Goal: Information Seeking & Learning: Find contact information

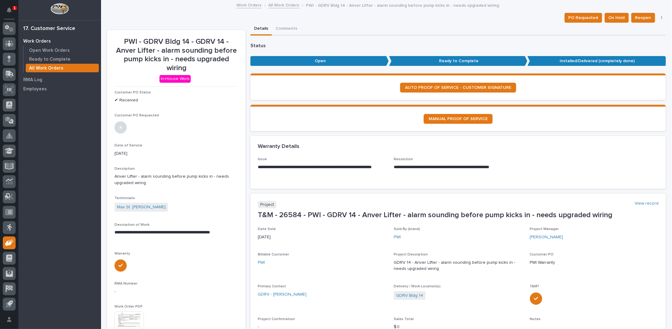
click at [282, 5] on link "All Work Orders" at bounding box center [283, 4] width 31 height 7
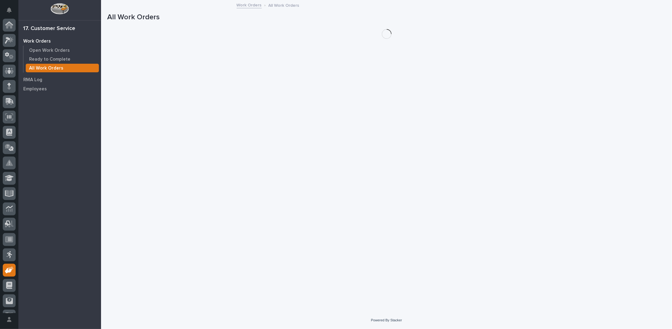
scroll to position [27, 0]
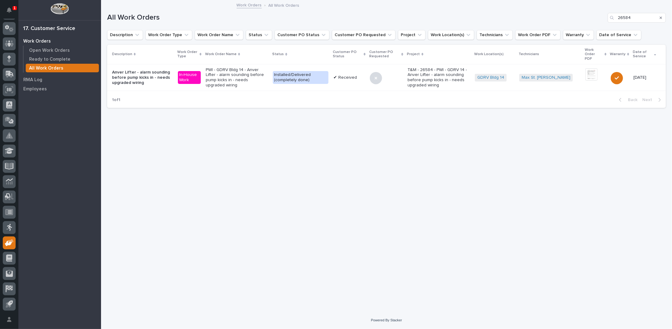
click at [662, 16] on div "Search" at bounding box center [661, 18] width 10 height 10
click at [659, 18] on icon "Search" at bounding box center [660, 18] width 2 height 4
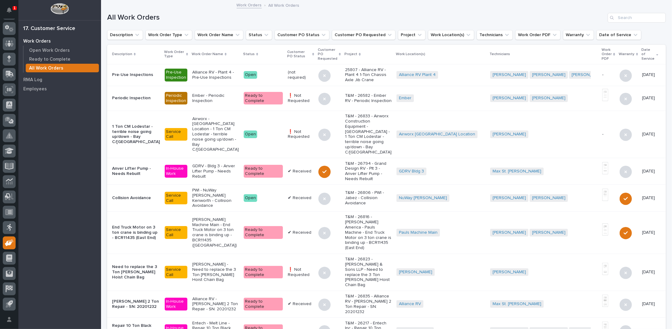
click at [215, 72] on p "Alliance RV - Plant 4 - Pre-Use Inspections" at bounding box center [215, 75] width 47 height 10
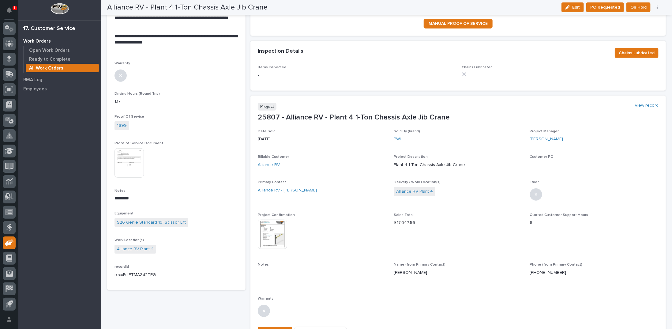
scroll to position [184, 0]
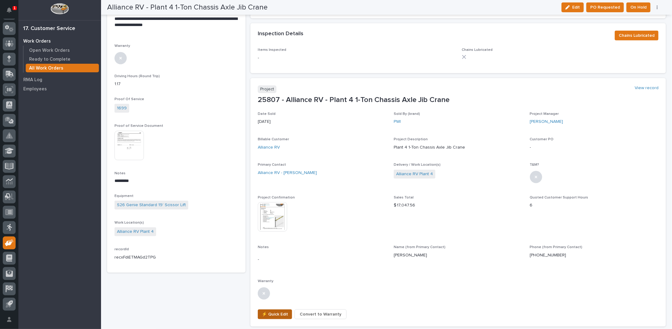
click at [280, 310] on span "⚡ Quick Edit" at bounding box center [275, 313] width 26 height 7
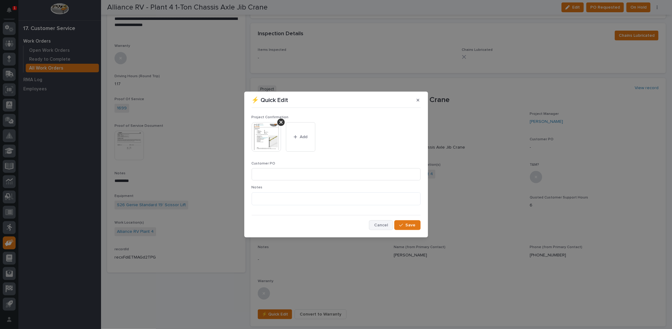
click at [382, 229] on button "Cancel" at bounding box center [381, 225] width 24 height 10
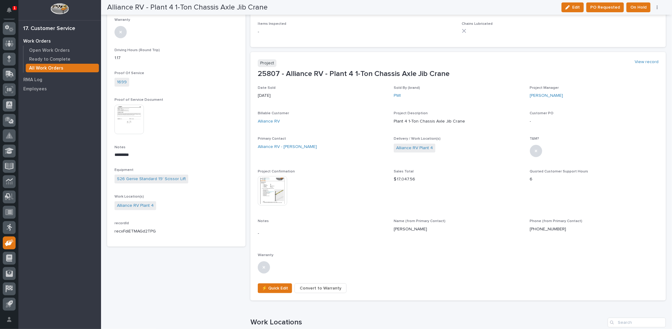
scroll to position [214, 0]
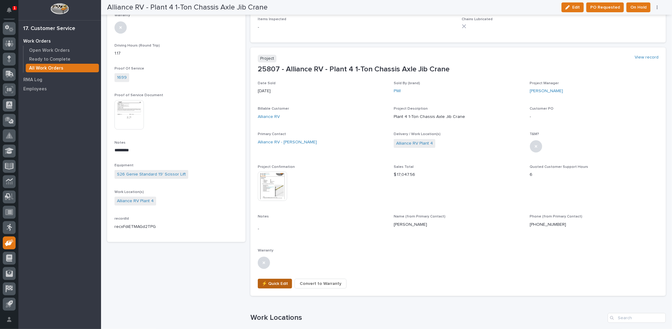
drag, startPoint x: 280, startPoint y: 281, endPoint x: 275, endPoint y: 279, distance: 6.2
click at [275, 280] on span "⚡ Quick Edit" at bounding box center [275, 283] width 26 height 7
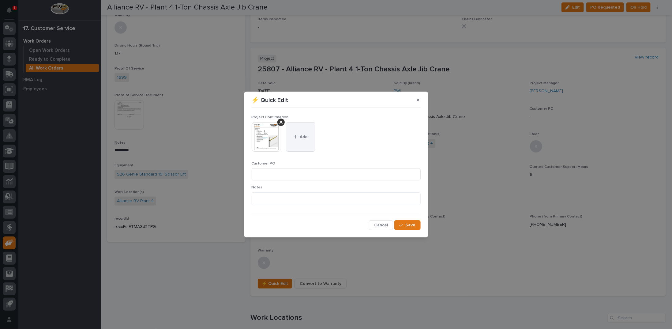
click at [304, 134] on span "Add" at bounding box center [304, 137] width 8 height 6
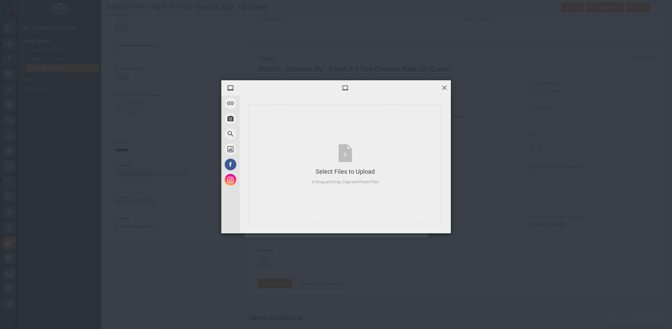
click at [445, 87] on span at bounding box center [444, 87] width 7 height 7
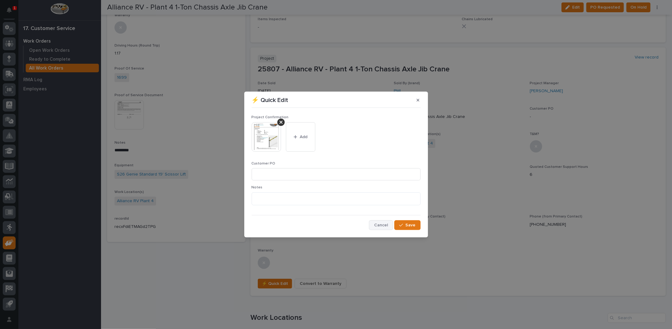
click at [384, 226] on span "Cancel" at bounding box center [381, 225] width 14 height 6
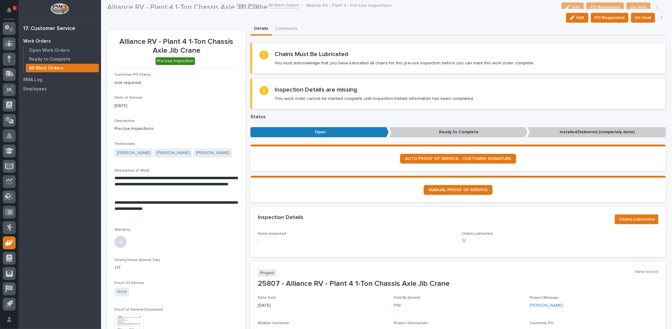
scroll to position [0, 0]
click at [275, 5] on link "All Work Orders" at bounding box center [283, 4] width 31 height 7
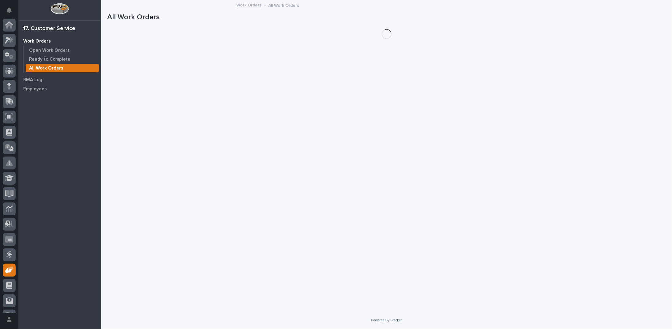
scroll to position [27, 0]
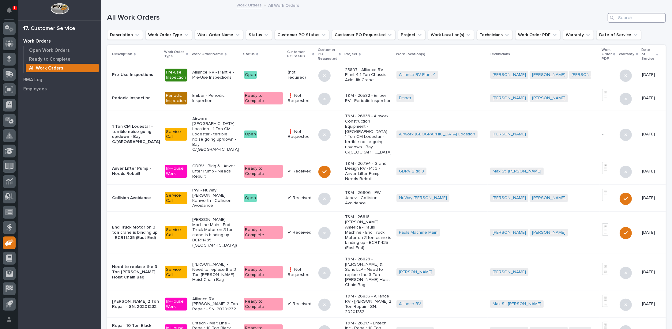
click at [625, 20] on input "Search" at bounding box center [636, 18] width 58 height 10
type input "26283"
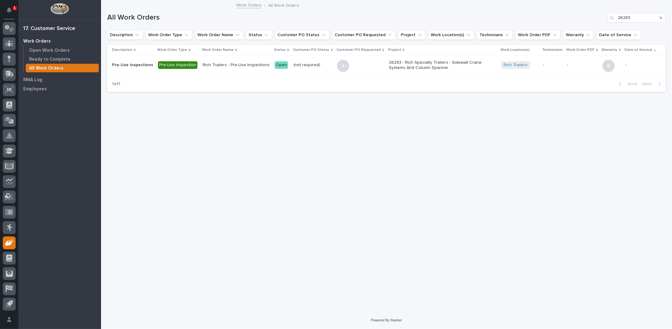
click at [239, 66] on p "Rich Trailers - Pre-Use Inspections" at bounding box center [236, 64] width 67 height 5
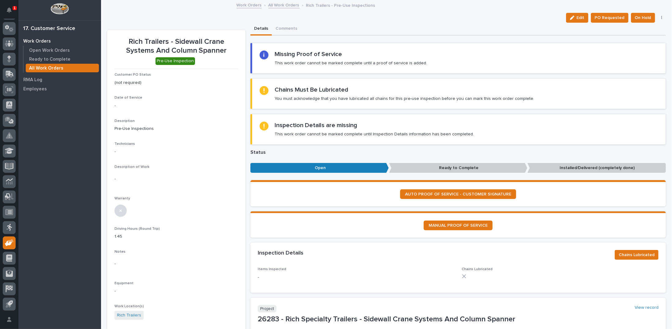
click at [283, 4] on link "All Work Orders" at bounding box center [283, 4] width 31 height 7
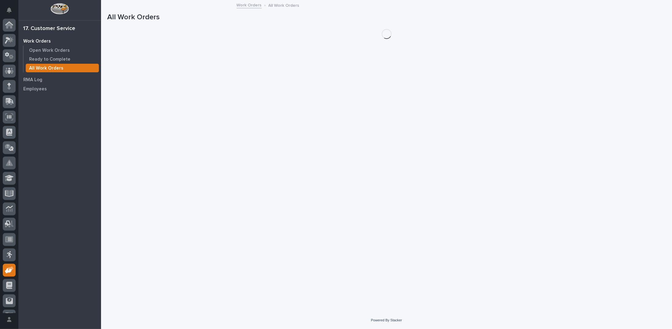
scroll to position [27, 0]
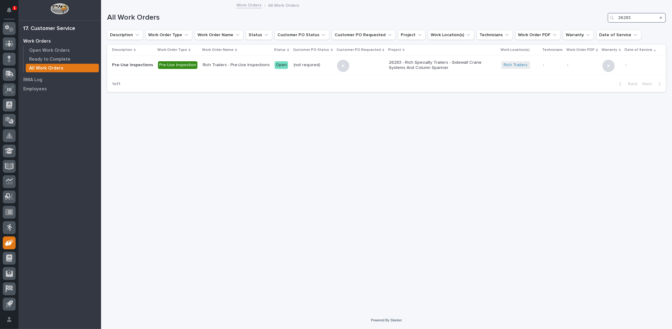
drag, startPoint x: 636, startPoint y: 15, endPoint x: 612, endPoint y: 16, distance: 24.8
click at [612, 16] on div "26283" at bounding box center [636, 18] width 58 height 10
type input "26581"
click at [305, 65] on p "❗ Not Requested" at bounding box center [313, 64] width 42 height 5
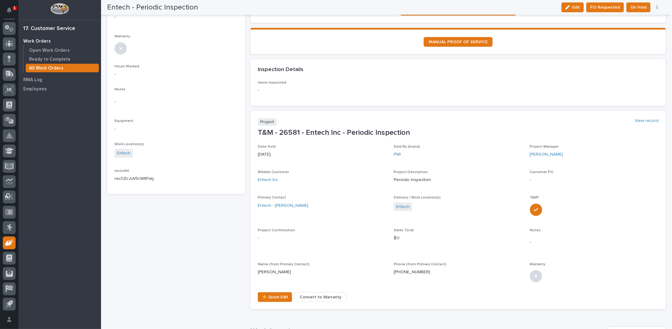
scroll to position [184, 0]
click at [401, 203] on link "Entech" at bounding box center [402, 206] width 13 height 6
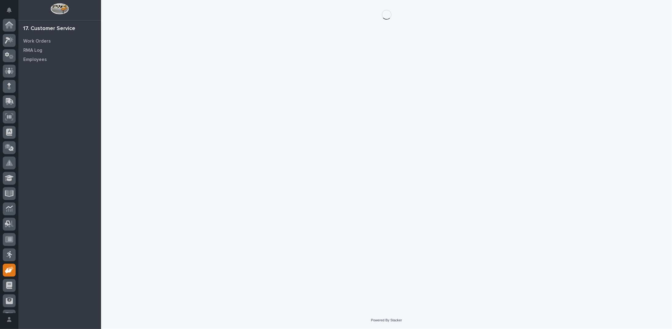
scroll to position [27, 0]
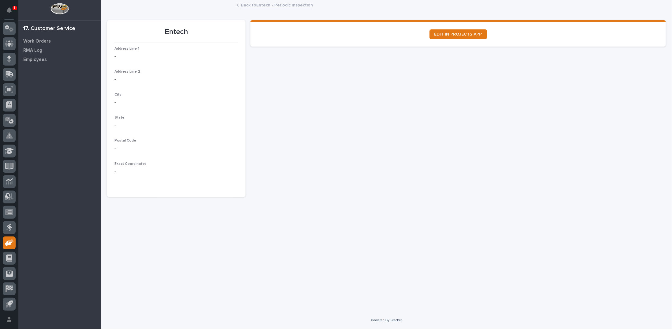
click at [275, 5] on link "Back to Entech - Periodic Inspection" at bounding box center [277, 4] width 72 height 7
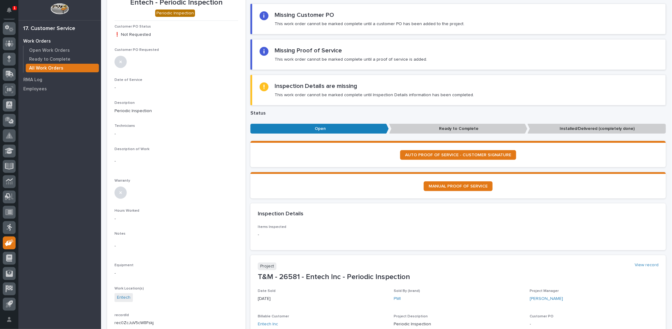
scroll to position [153, 0]
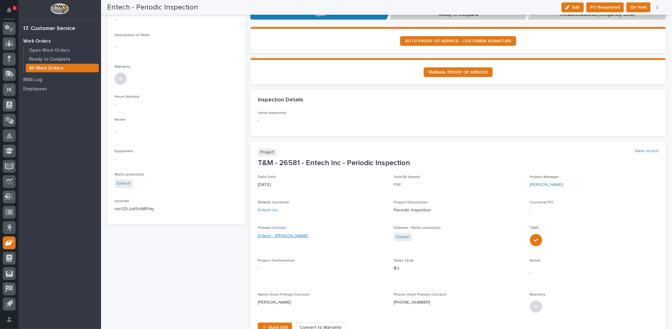
click at [278, 233] on link "Entech - Paul Miller" at bounding box center [283, 236] width 50 height 6
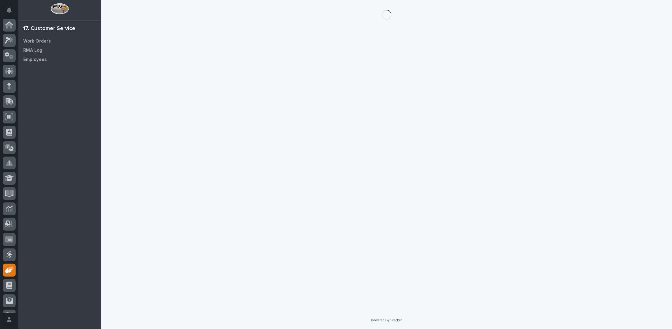
scroll to position [27, 0]
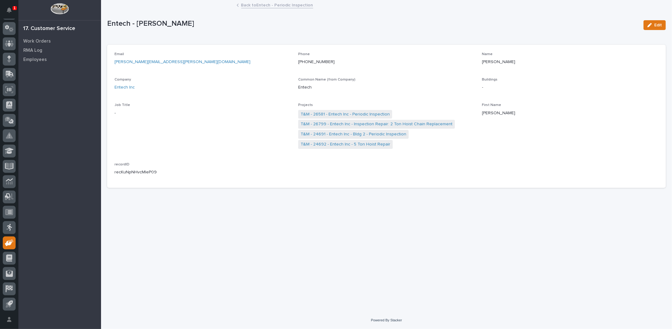
click at [251, 6] on link "Back to Entech - Periodic Inspection" at bounding box center [277, 4] width 72 height 7
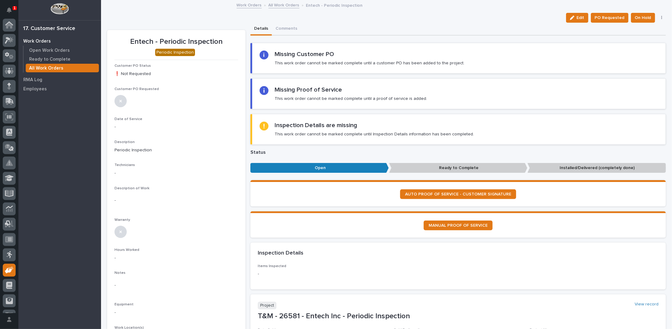
scroll to position [27, 0]
click at [269, 6] on link "All Work Orders" at bounding box center [283, 4] width 31 height 7
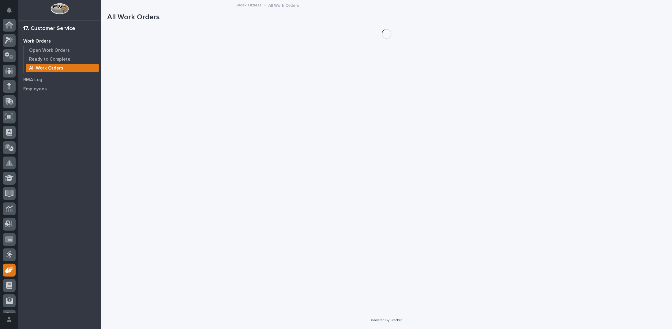
scroll to position [27, 0]
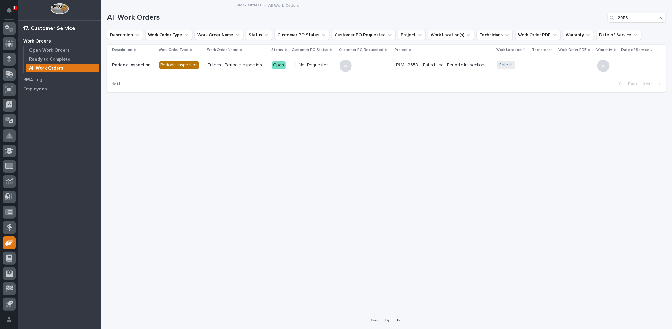
click at [661, 16] on icon "Search" at bounding box center [660, 18] width 2 height 4
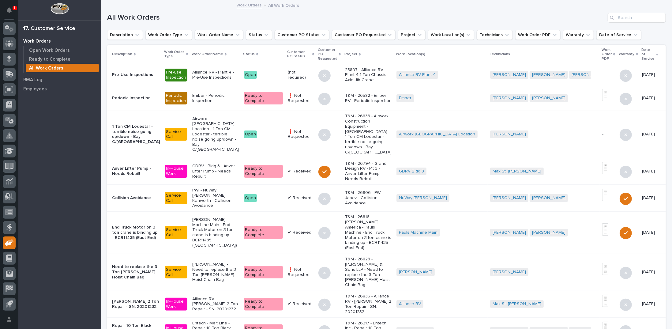
click at [244, 5] on link "Work Orders" at bounding box center [249, 4] width 25 height 7
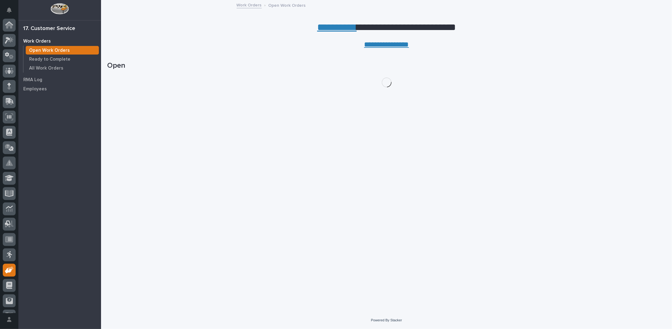
scroll to position [27, 0]
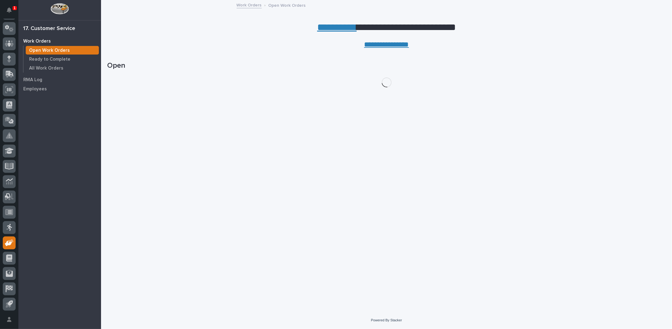
click at [327, 28] on link "**********" at bounding box center [336, 27] width 39 height 10
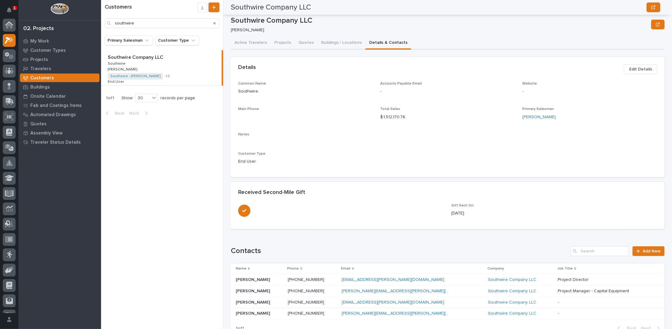
scroll to position [78, 0]
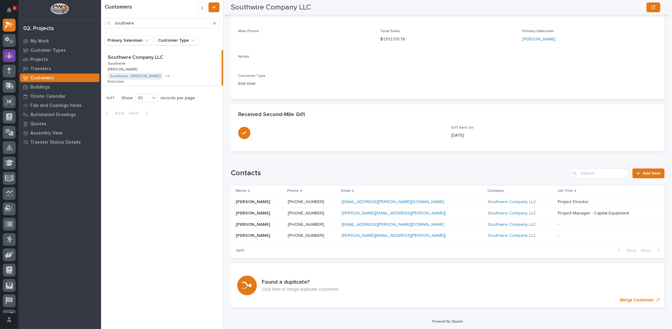
click at [13, 56] on icon at bounding box center [9, 55] width 9 height 6
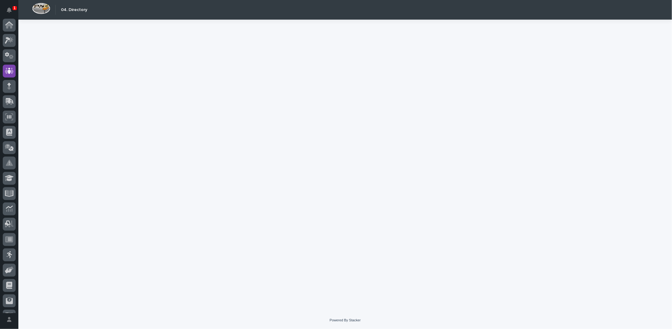
scroll to position [27, 0]
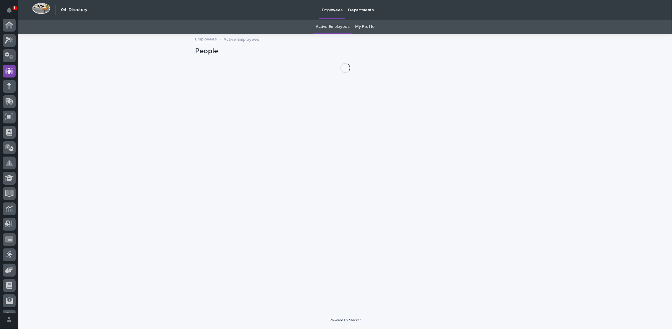
scroll to position [27, 0]
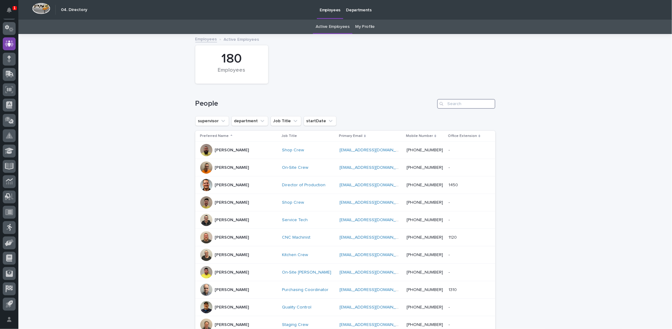
click at [479, 105] on input "Search" at bounding box center [466, 104] width 58 height 10
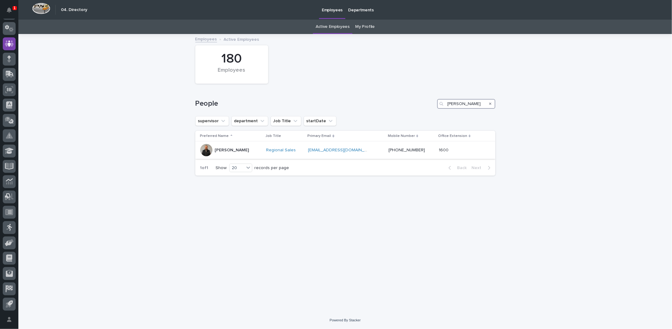
drag, startPoint x: 468, startPoint y: 99, endPoint x: 423, endPoint y: 101, distance: 45.6
click at [423, 101] on div "People jim hartun" at bounding box center [345, 104] width 300 height 10
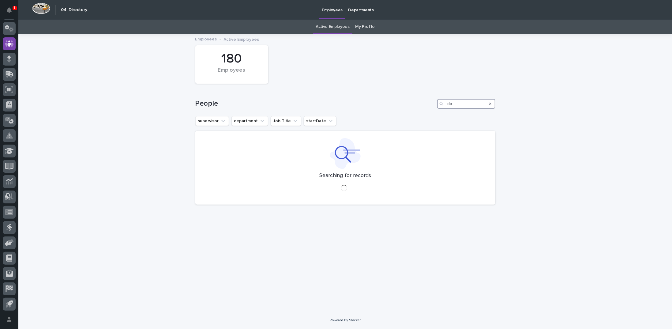
type input "d"
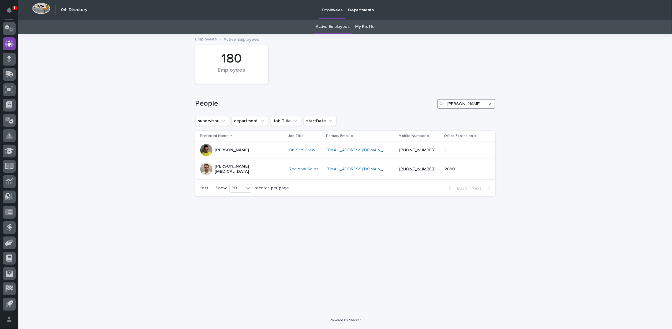
type input "sam"
drag, startPoint x: 400, startPoint y: 167, endPoint x: 381, endPoint y: 174, distance: 19.8
click at [381, 174] on td "swhitehead@pwiworks.com swhitehead@pwiworks.com" at bounding box center [360, 169] width 73 height 21
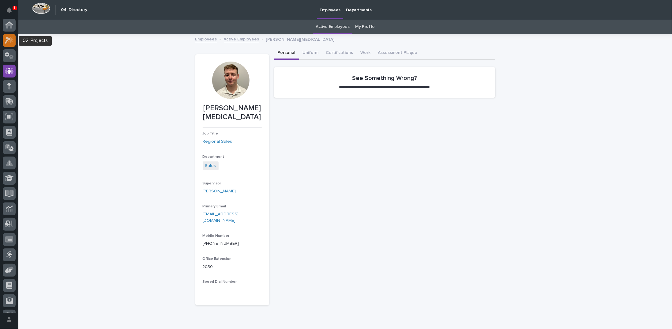
click at [6, 42] on icon at bounding box center [8, 40] width 6 height 7
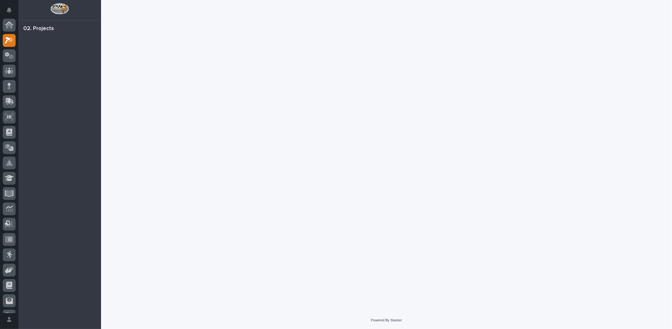
scroll to position [15, 0]
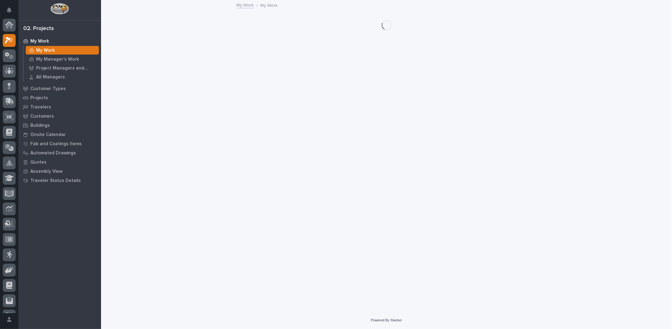
scroll to position [15, 0]
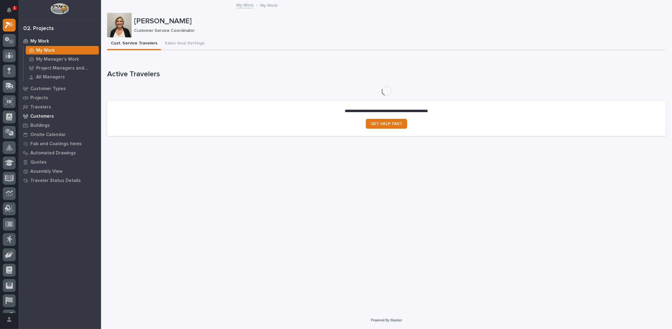
click at [43, 117] on p "Customers" at bounding box center [42, 117] width 24 height 6
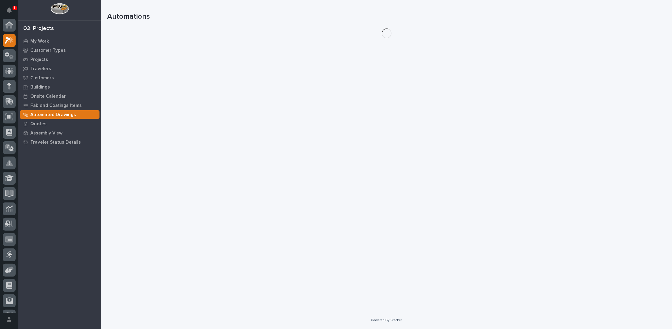
scroll to position [15, 0]
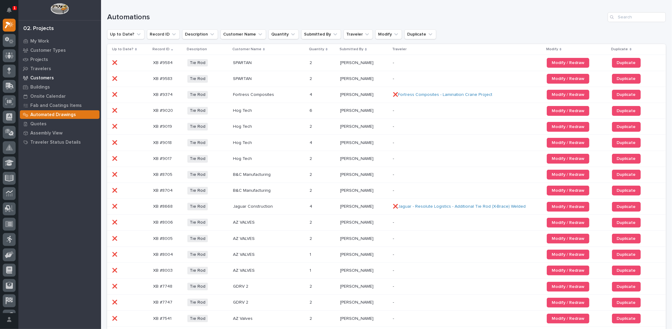
click at [43, 77] on p "Customers" at bounding box center [42, 78] width 24 height 6
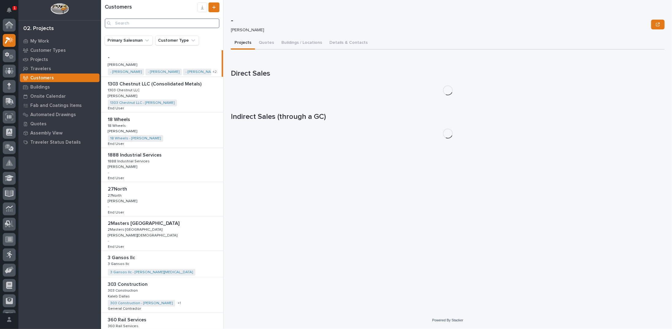
scroll to position [15, 0]
click at [150, 23] on input "Search" at bounding box center [162, 23] width 115 height 10
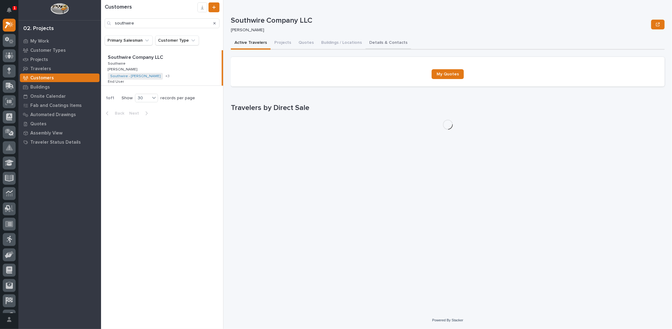
click at [371, 41] on button "Details & Contacts" at bounding box center [388, 43] width 46 height 13
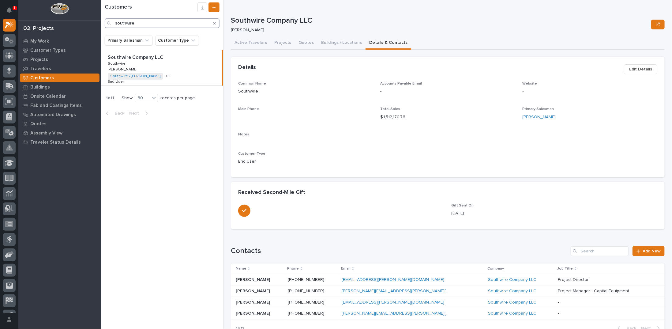
drag, startPoint x: 150, startPoint y: 23, endPoint x: -94, endPoint y: 58, distance: 246.3
click at [0, 58] on html "1 My Settings Log Out 02. Projects My Work Customer Types Projects Travelers Cu…" at bounding box center [336, 164] width 672 height 329
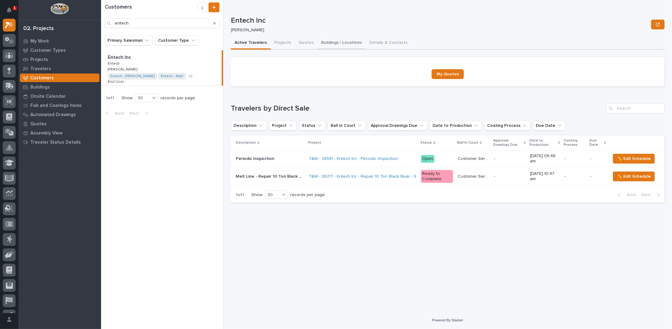
click at [337, 44] on button "Buildings / Locations" at bounding box center [341, 43] width 48 height 13
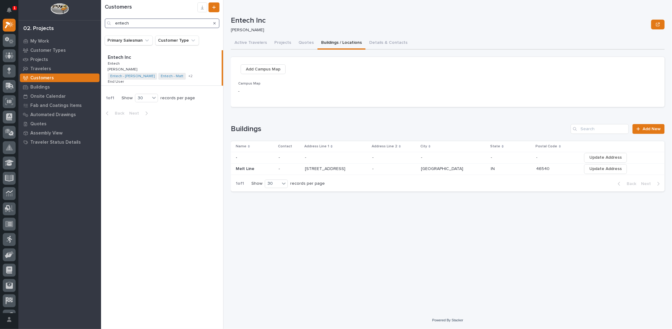
drag, startPoint x: 178, startPoint y: 26, endPoint x: 66, endPoint y: 26, distance: 112.0
click at [101, 26] on div "1 My Settings Log Out 02. Projects My Work Customer Types Projects Travelers Cu…" at bounding box center [386, 164] width 571 height 329
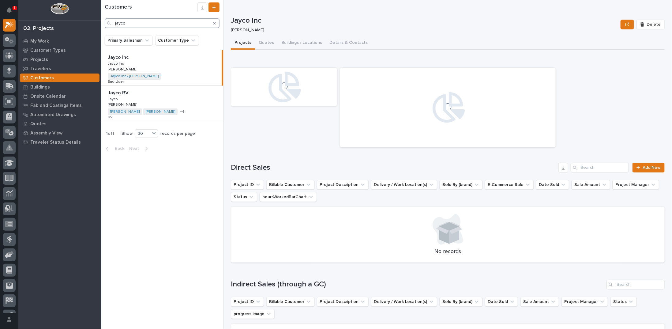
type input "jayco"
click at [193, 96] on div "Jayco RV Jayco RV Jayco Jayco Mark Miller Mark Miller Jayco - Adam Clevenger Ja…" at bounding box center [162, 103] width 122 height 35
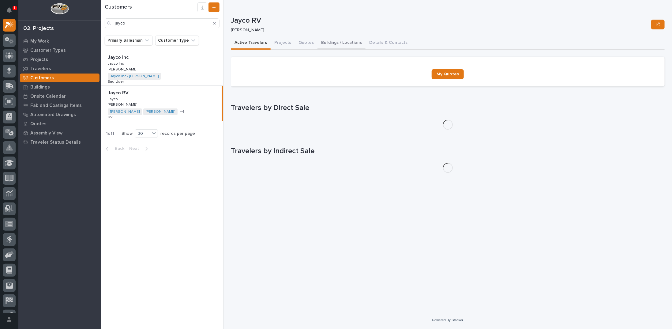
click at [328, 44] on button "Buildings / Locations" at bounding box center [341, 43] width 48 height 13
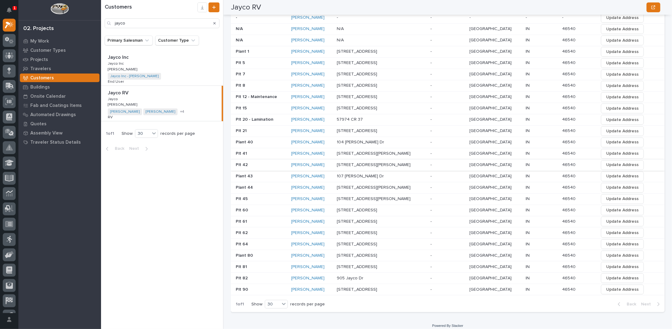
scroll to position [166, 0]
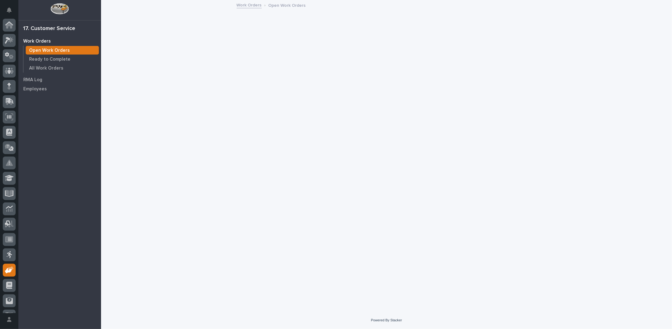
scroll to position [27, 0]
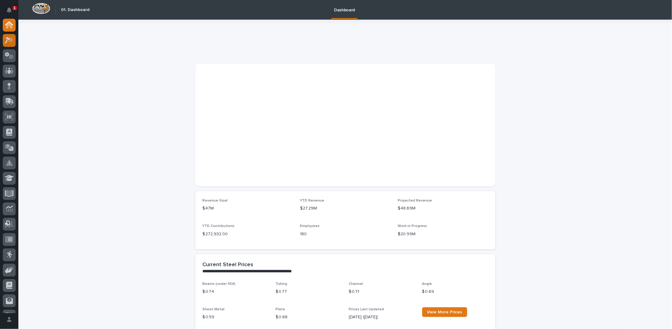
click at [11, 43] on icon at bounding box center [9, 40] width 9 height 7
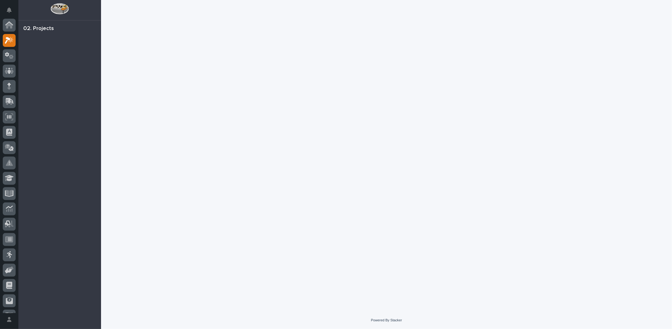
scroll to position [15, 0]
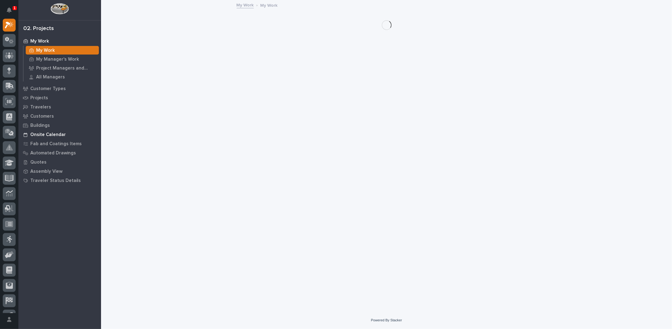
click at [58, 133] on p "Onsite Calendar" at bounding box center [47, 135] width 35 height 6
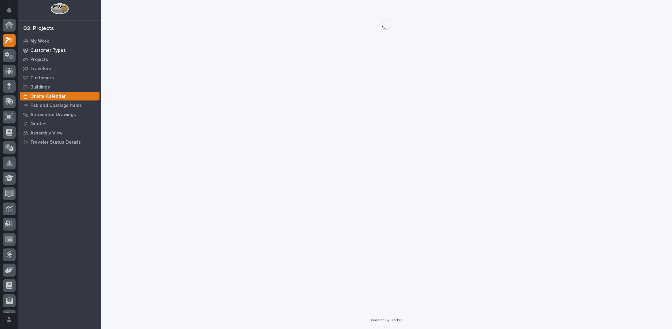
scroll to position [15, 0]
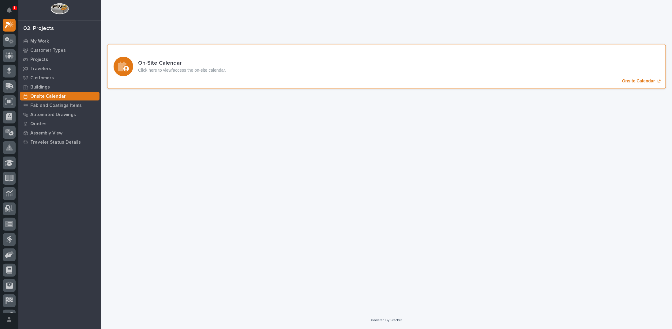
click at [644, 82] on p "Onsite Calendar" at bounding box center [638, 80] width 33 height 5
